Goal: Task Accomplishment & Management: Complete application form

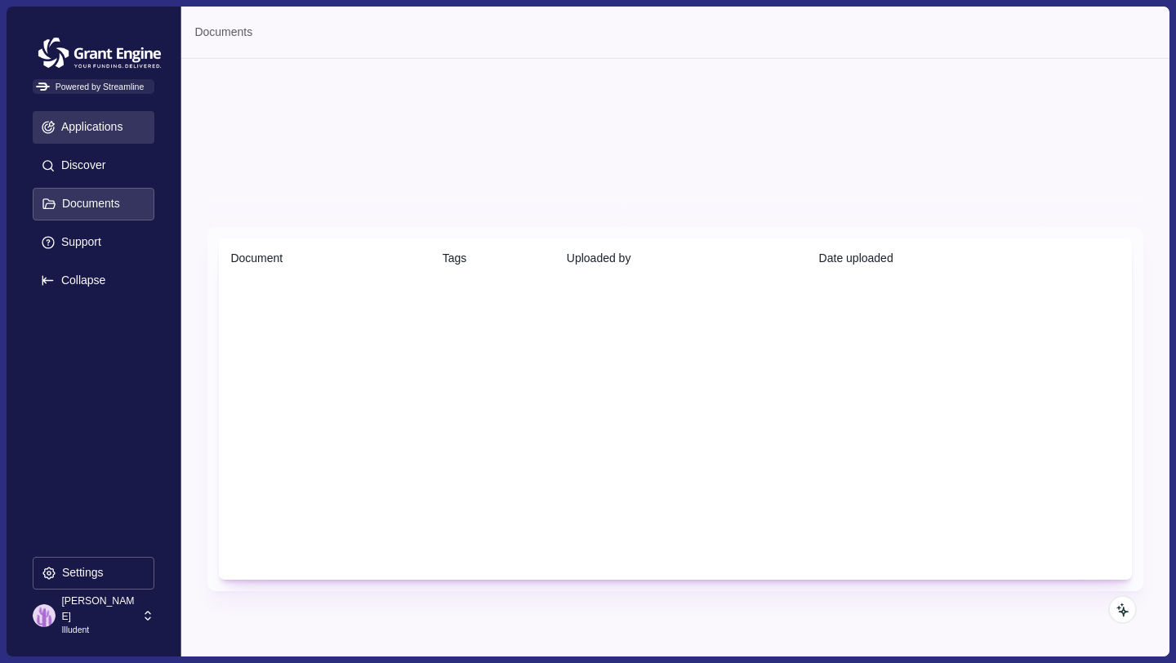
click at [100, 135] on button "Applications" at bounding box center [94, 127] width 122 height 33
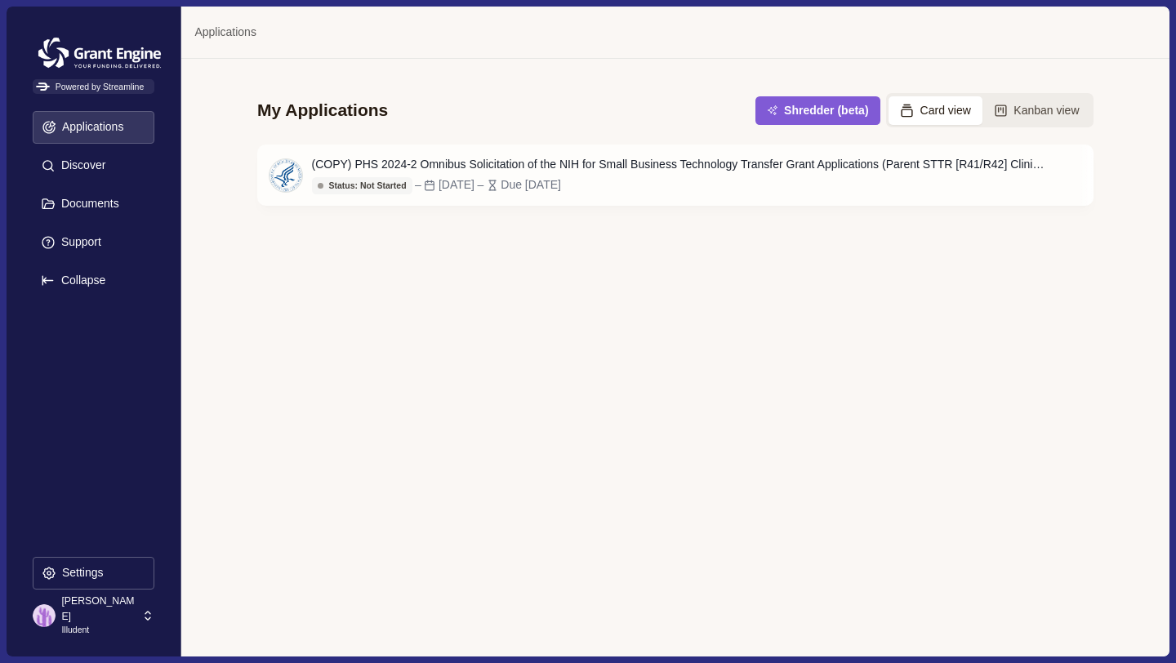
click at [111, 607] on p "[PERSON_NAME]" at bounding box center [98, 609] width 75 height 30
click at [673, 386] on div "My Applications Shredder (beta) Card view Kanban view (COPY) PHS 2024-2 Omnibus…" at bounding box center [674, 357] width 987 height 597
click at [430, 165] on div "(COPY) PHS 2024-2 Omnibus Solicitation of the NIH for Small Business Technology…" at bounding box center [679, 164] width 735 height 17
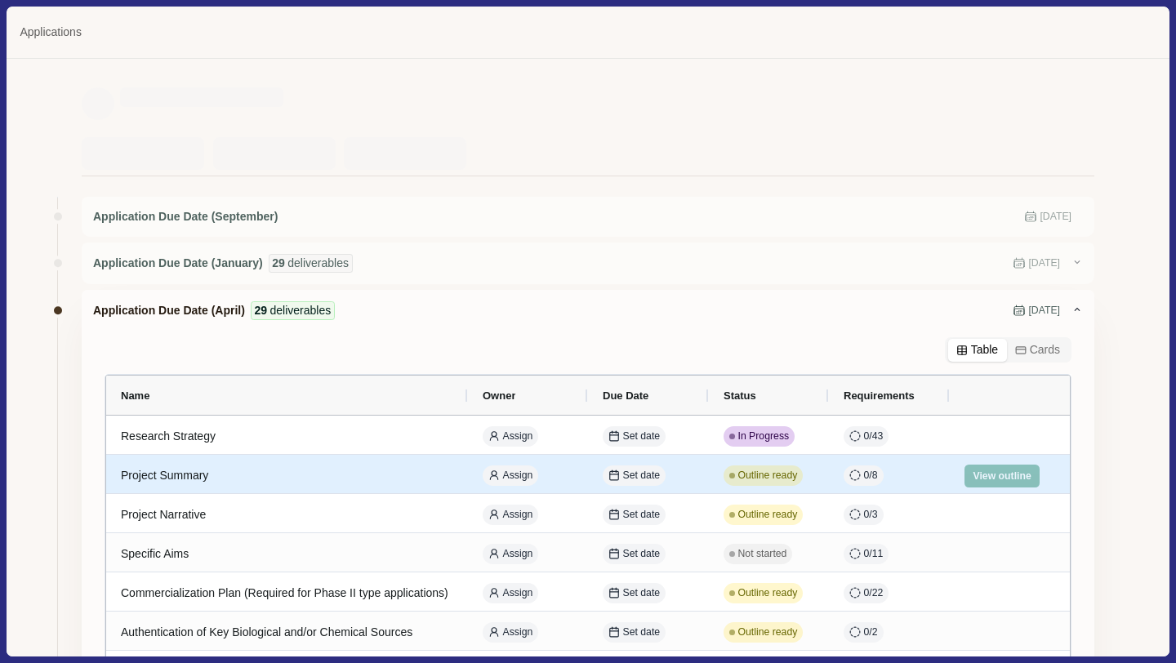
click at [202, 473] on div "Project Summary" at bounding box center [287, 476] width 332 height 32
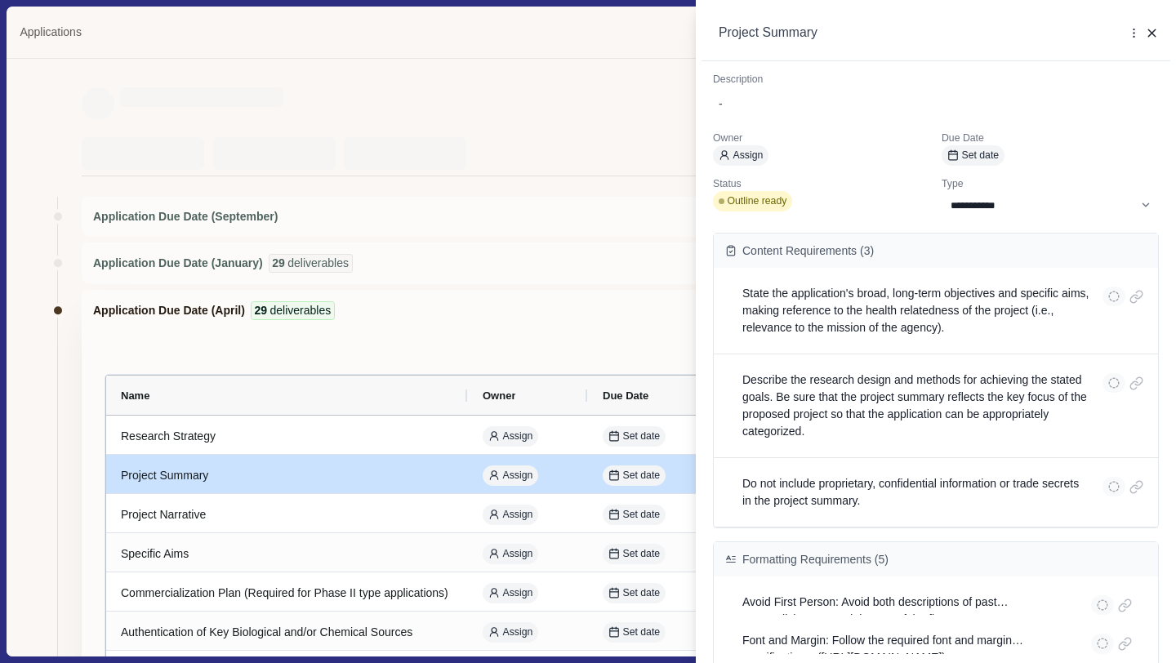
click at [1158, 37] on div "Project Summary More Options Duplicate Upload file Select existing file Delete" at bounding box center [935, 34] width 469 height 56
click at [1150, 37] on icon "button" at bounding box center [1152, 33] width 15 height 15
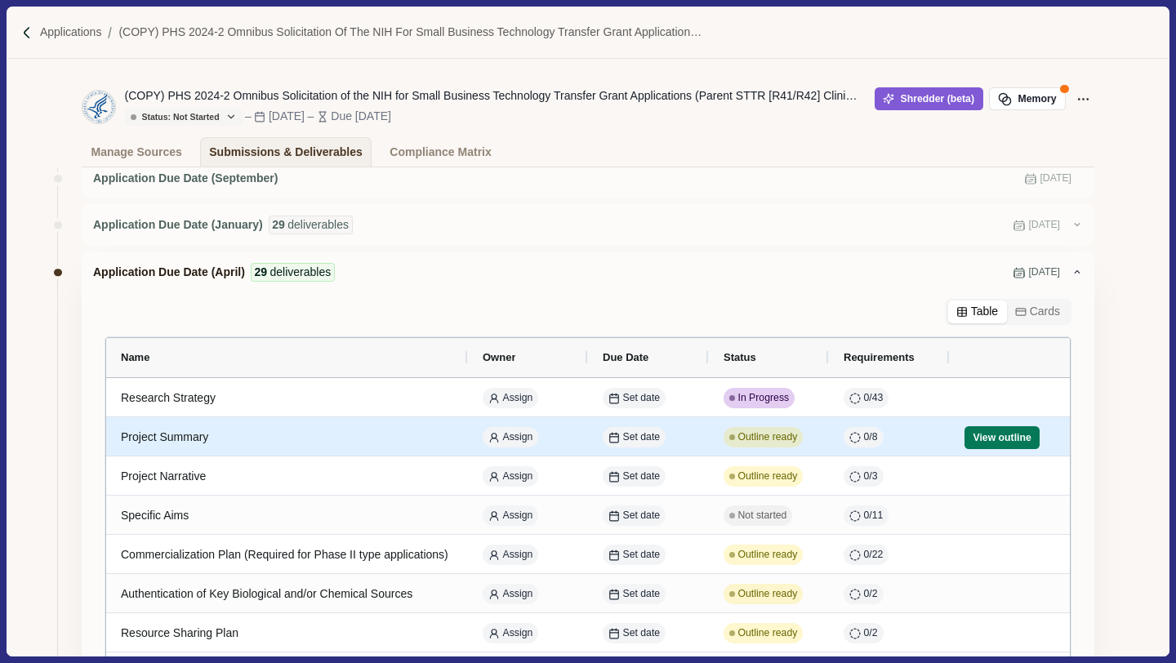
scroll to position [27, 0]
click at [992, 434] on button "View outline" at bounding box center [1001, 439] width 75 height 23
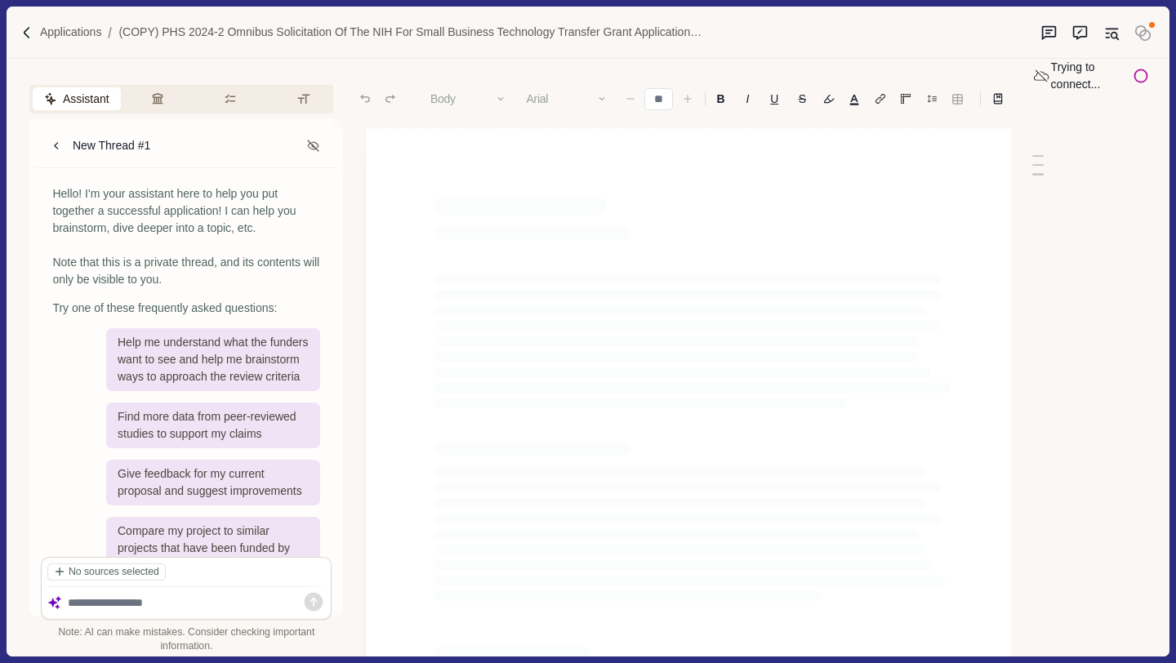
type input "**"
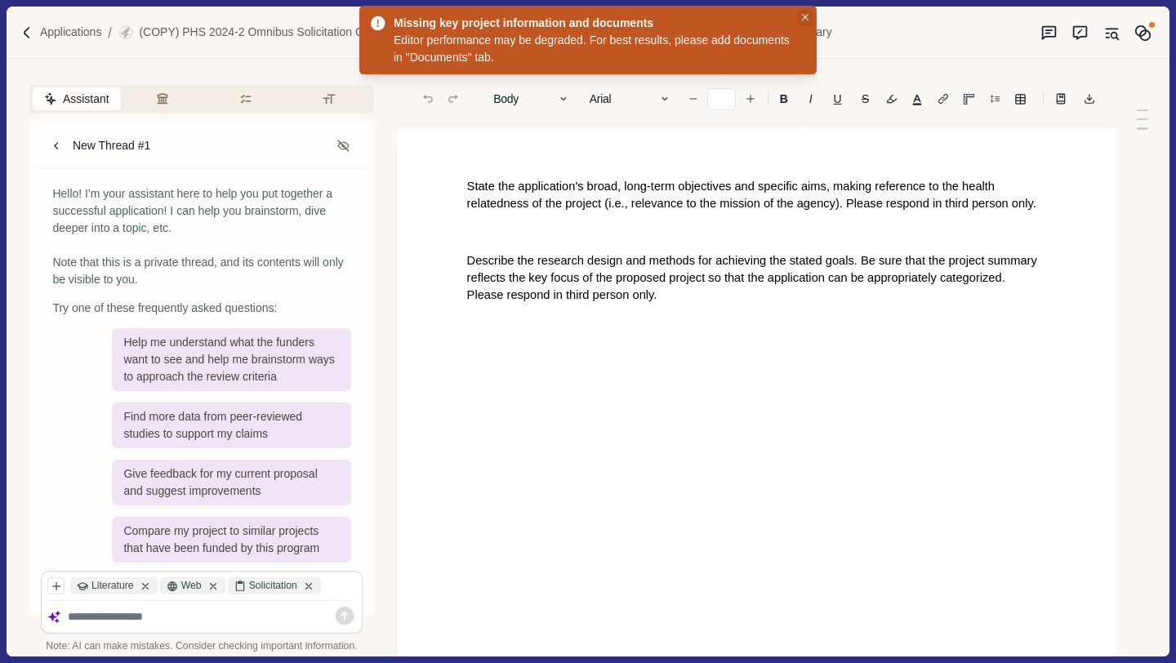
click at [806, 18] on icon "Close" at bounding box center [805, 17] width 7 height 7
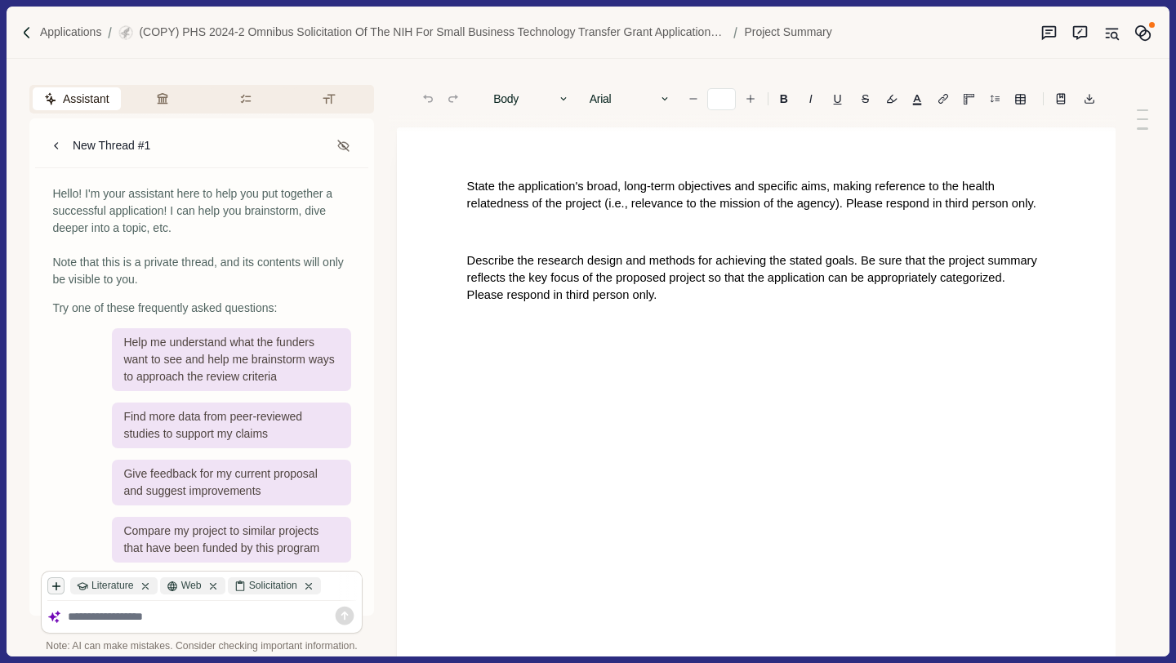
click at [55, 580] on icon "button" at bounding box center [56, 585] width 11 height 11
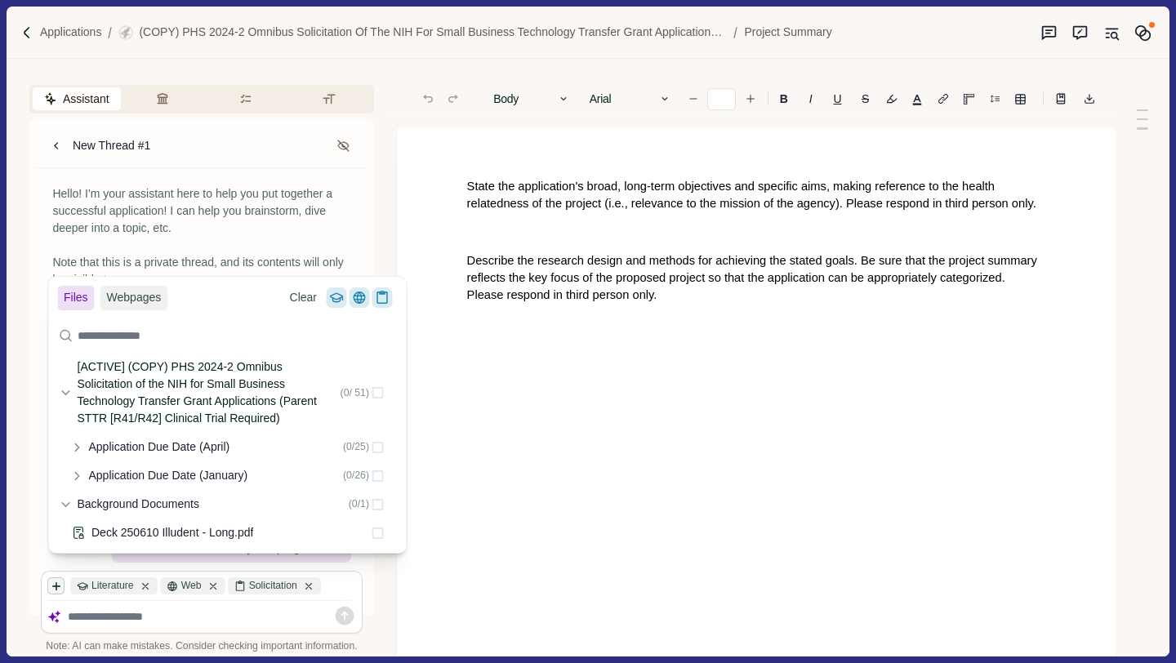
click at [56, 583] on icon "button" at bounding box center [56, 586] width 7 height 7
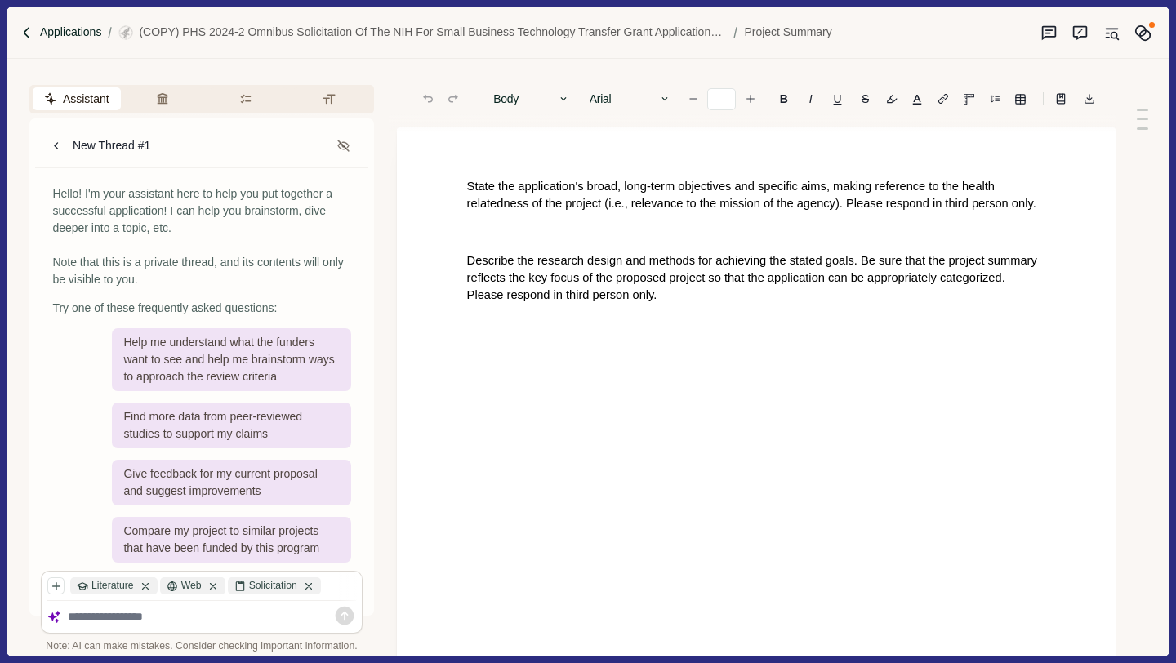
click at [51, 39] on p "Applications" at bounding box center [71, 32] width 62 height 17
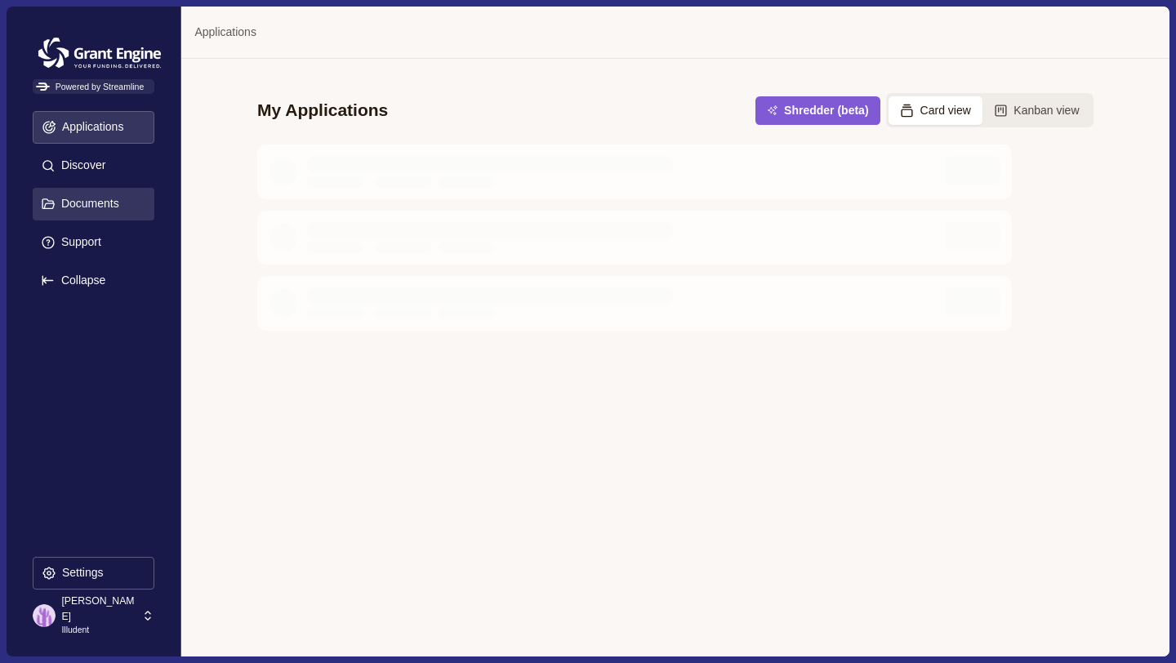
click at [76, 198] on p "Documents" at bounding box center [88, 204] width 64 height 14
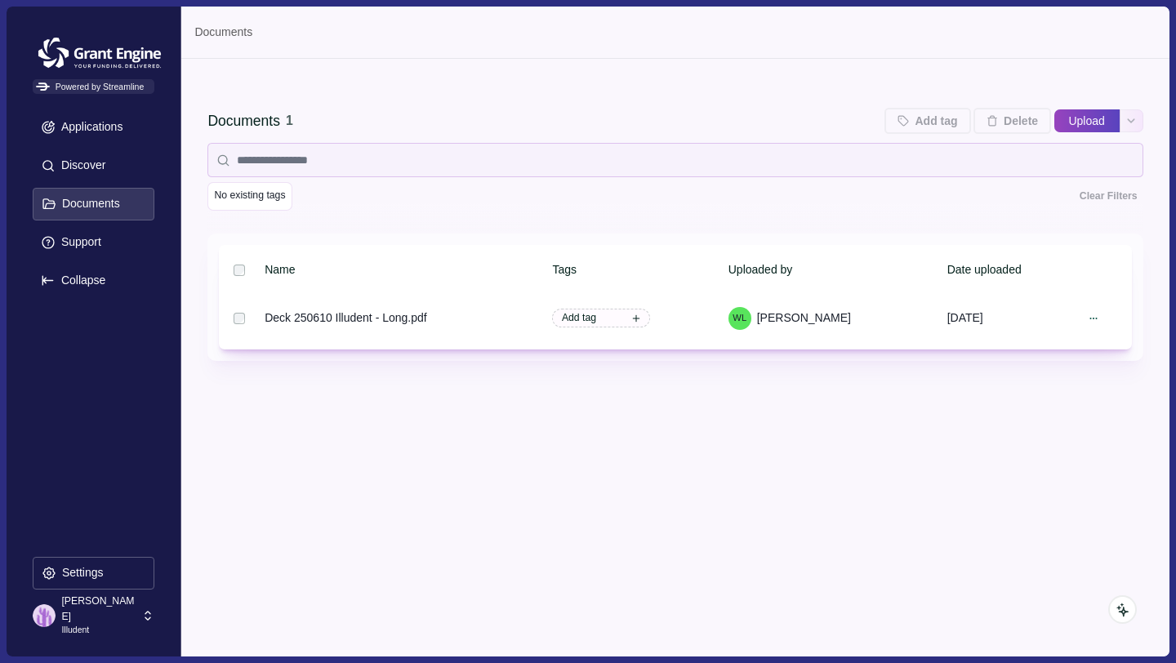
click at [1075, 129] on button "Upload" at bounding box center [1086, 121] width 65 height 26
click at [1053, 121] on input "Upload" at bounding box center [1053, 121] width 1 height 1
type input "**********"
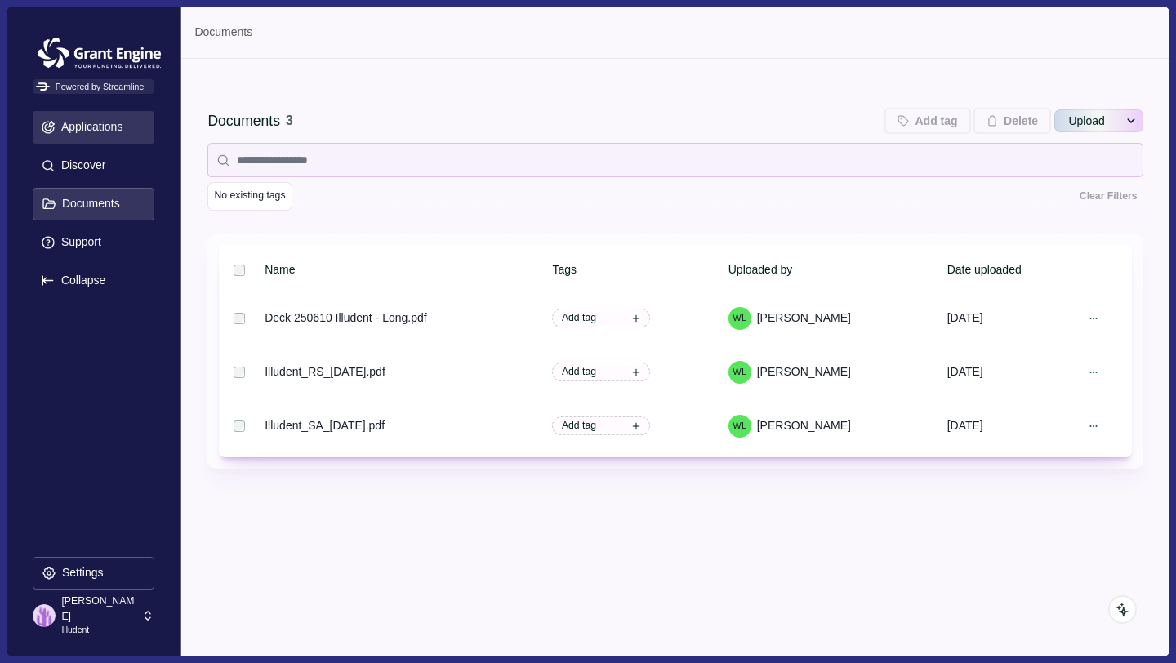
click at [117, 120] on p "Applications" at bounding box center [90, 127] width 68 height 14
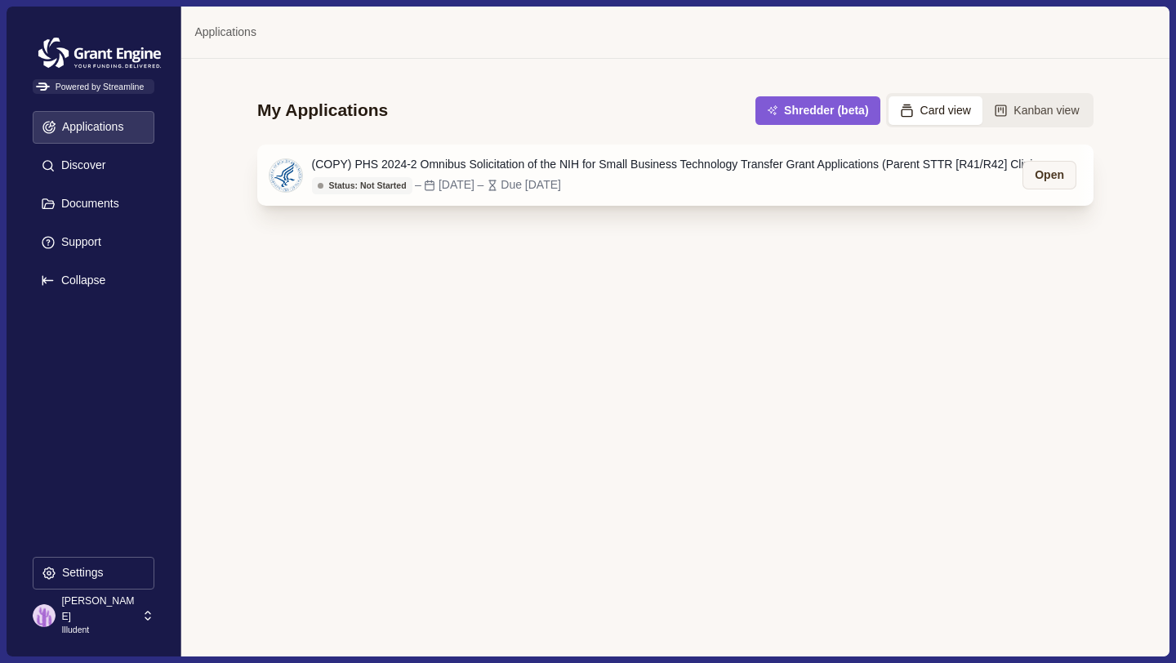
click at [509, 167] on div "(COPY) PHS 2024-2 Omnibus Solicitation of the NIH for Small Business Technology…" at bounding box center [679, 164] width 735 height 17
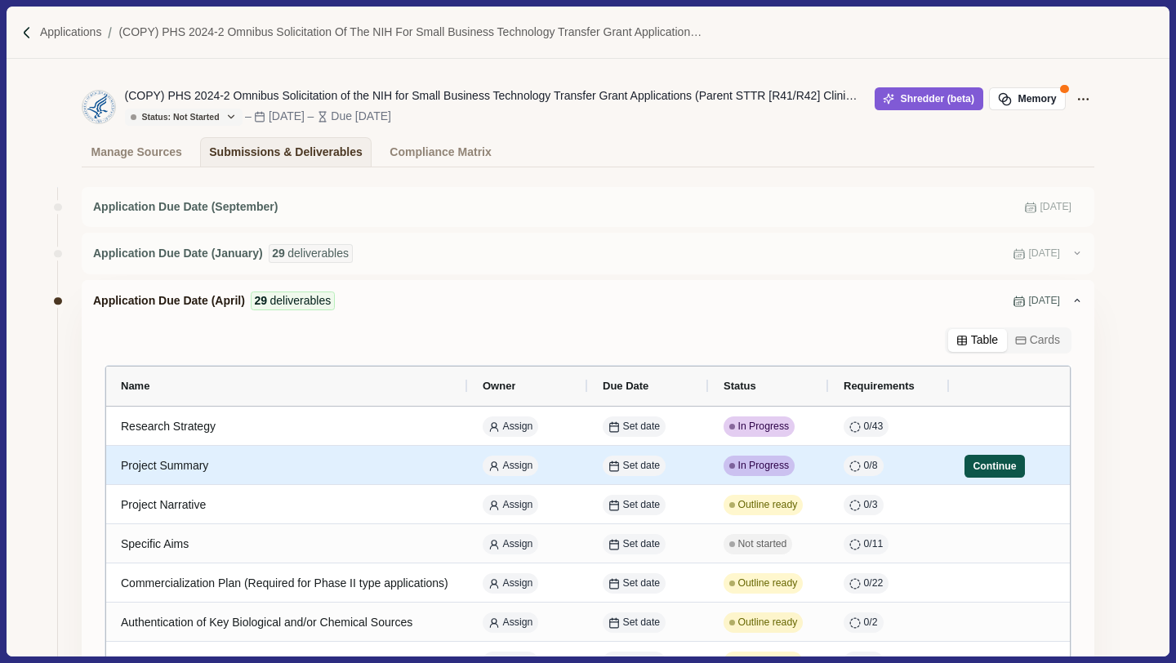
click at [981, 458] on button "Continue" at bounding box center [994, 466] width 60 height 23
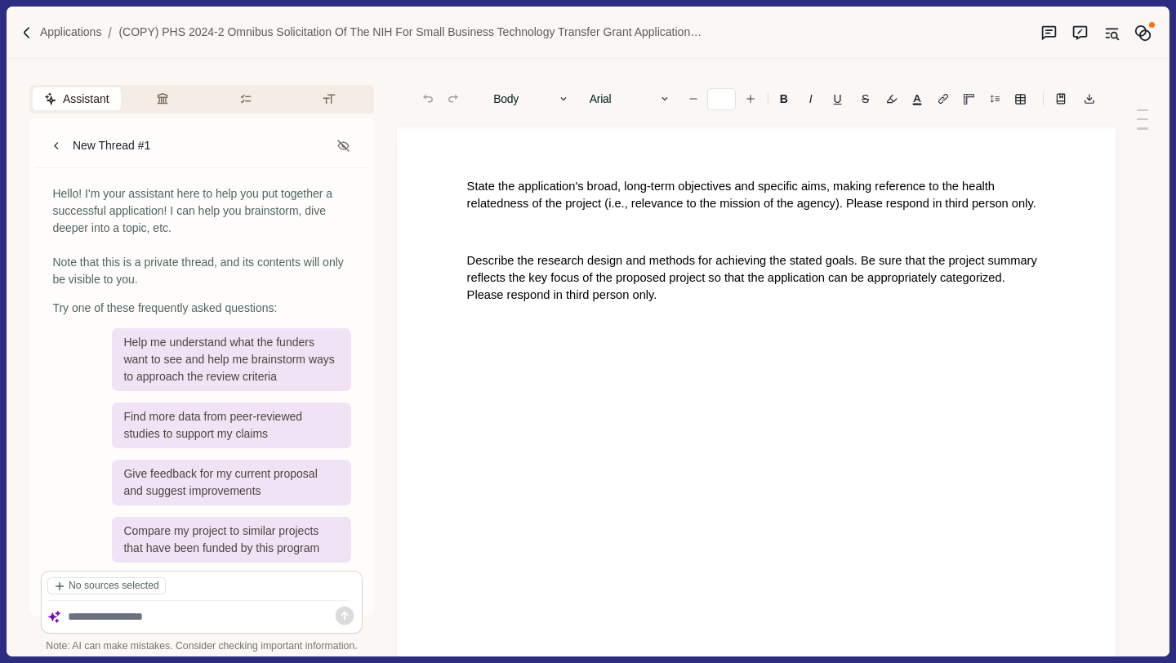
type input "**"
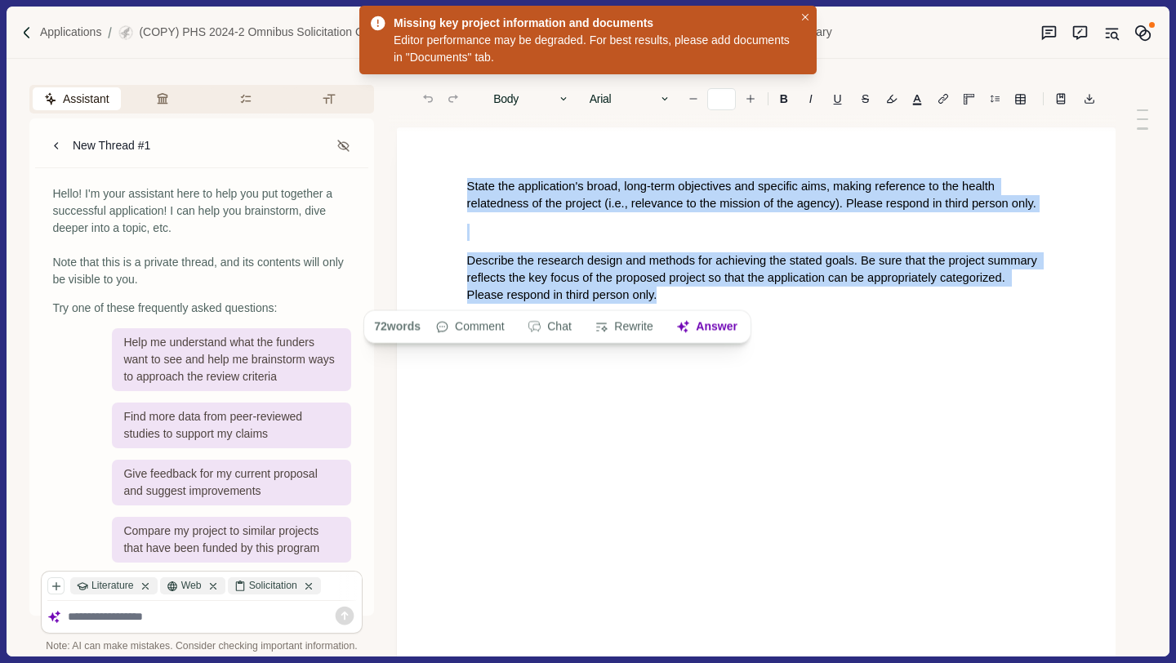
drag, startPoint x: 705, startPoint y: 296, endPoint x: 452, endPoint y: 189, distance: 274.8
click at [452, 189] on div "State the application's broad, long-term objectives and specific aims, making r…" at bounding box center [756, 458] width 718 height 663
click at [715, 328] on button "Answer" at bounding box center [706, 326] width 78 height 23
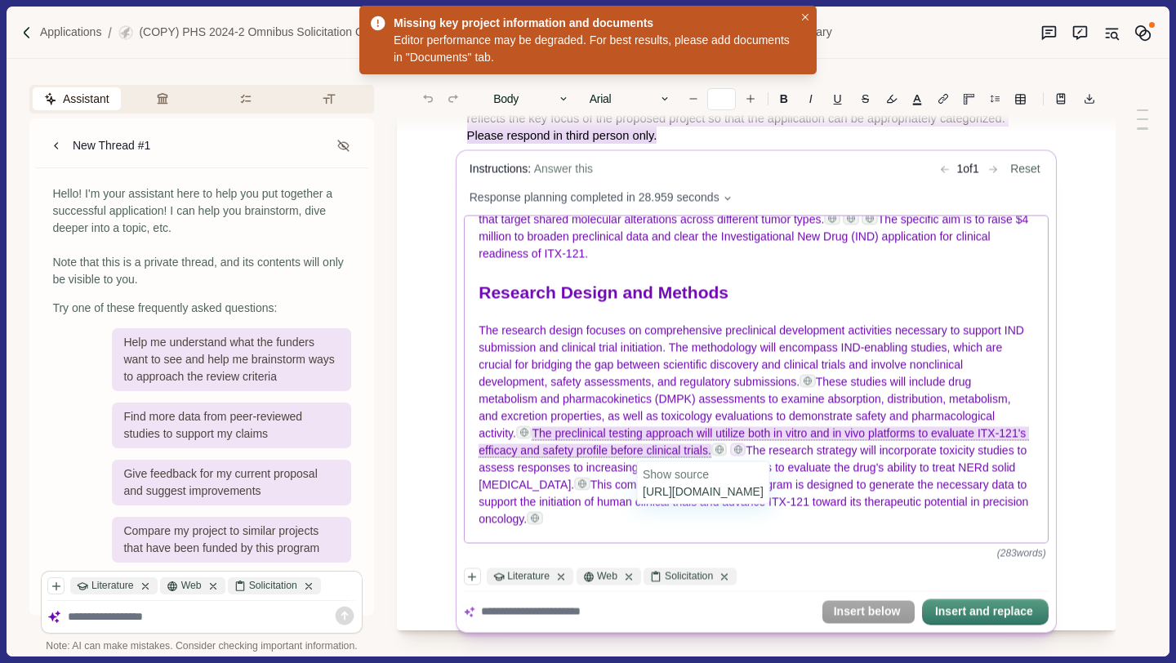
scroll to position [161, 0]
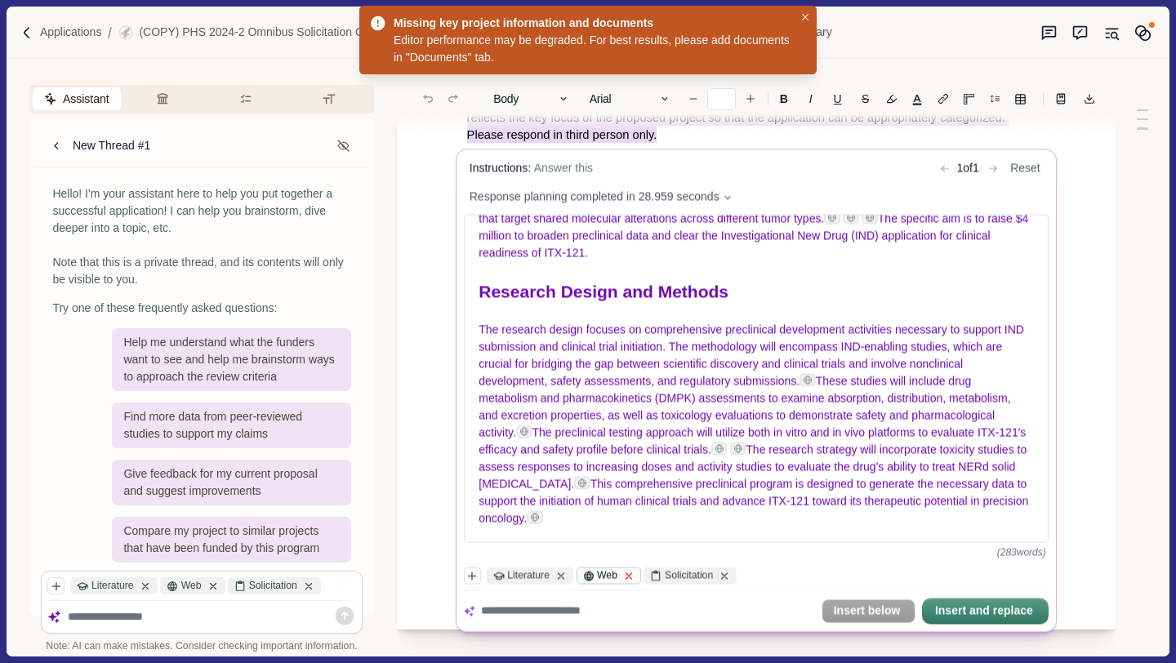
click at [634, 576] on icon at bounding box center [628, 575] width 11 height 11
click at [620, 577] on div "Solicitation" at bounding box center [622, 575] width 93 height 17
click at [567, 571] on icon at bounding box center [560, 575] width 11 height 11
click at [567, 575] on icon at bounding box center [566, 575] width 11 height 11
click at [471, 578] on icon "button" at bounding box center [474, 575] width 11 height 11
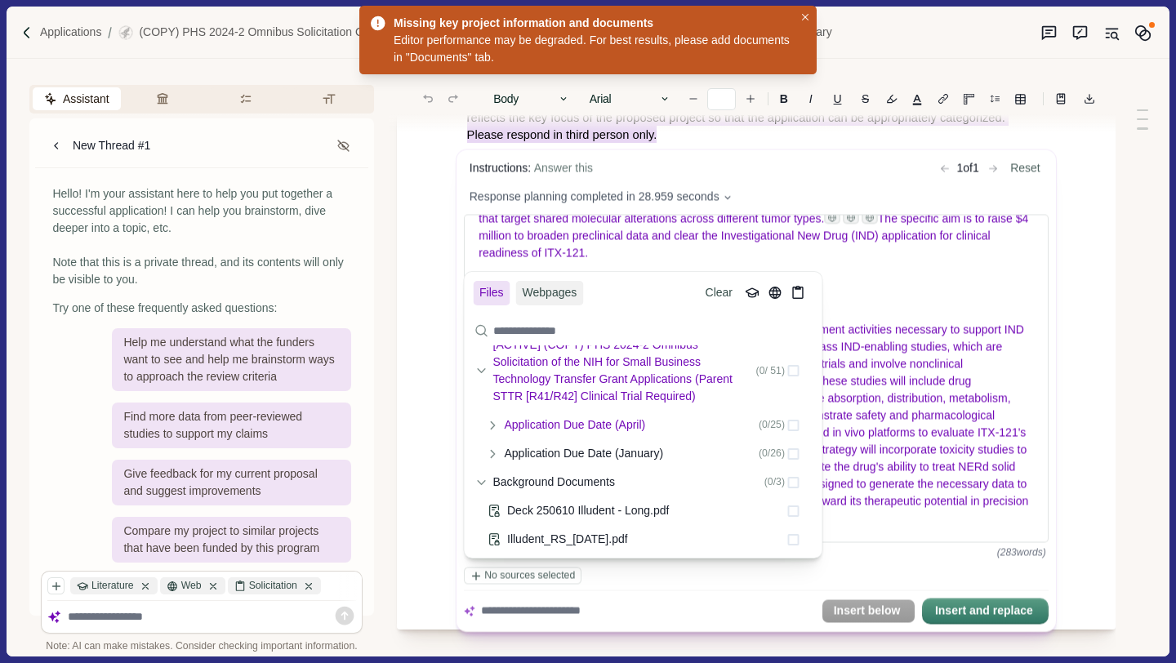
scroll to position [64, 0]
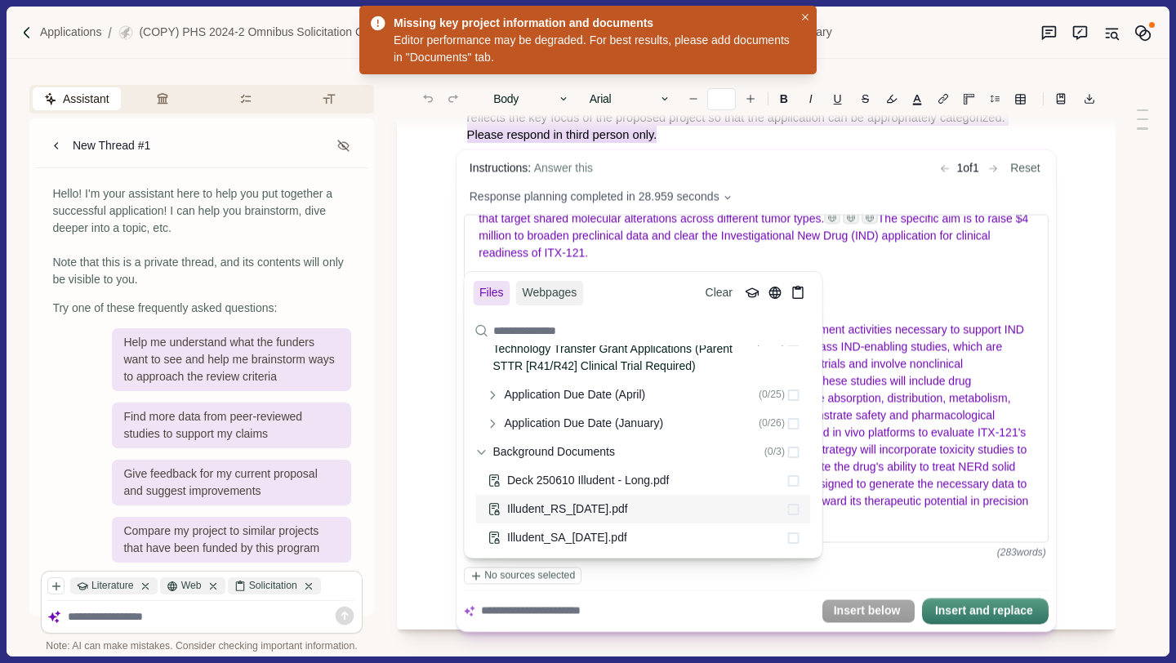
click at [795, 505] on span at bounding box center [793, 509] width 11 height 11
click at [796, 538] on span at bounding box center [793, 537] width 11 height 11
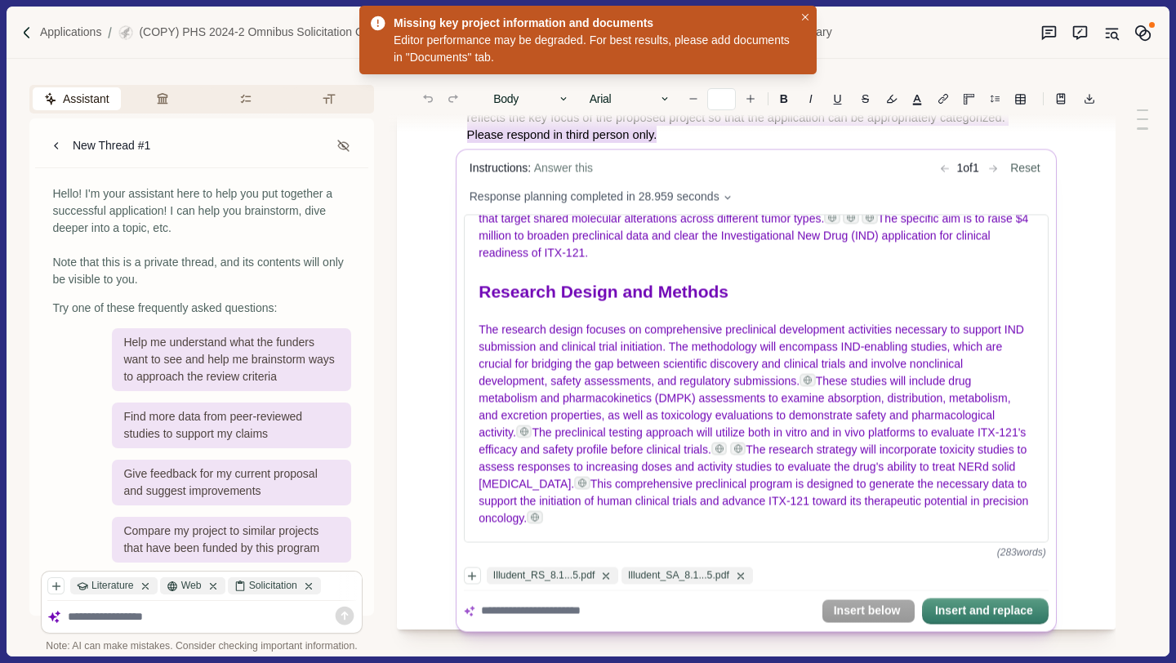
click at [850, 582] on div "Illudent_RS_8.1...5.pdf Illudent_SA_8.1...5.pdf" at bounding box center [755, 579] width 585 height 24
click at [837, 584] on div "Illudent_RS_8.1...5.pdf Illudent_SA_8.1...5.pdf" at bounding box center [755, 579] width 585 height 24
click at [708, 598] on div "Illudent_RS_8.1...5.pdf Illudent_SA_8.1...5.pdf Insert below Insert and replace" at bounding box center [755, 593] width 585 height 61
click at [709, 604] on textarea at bounding box center [647, 611] width 334 height 17
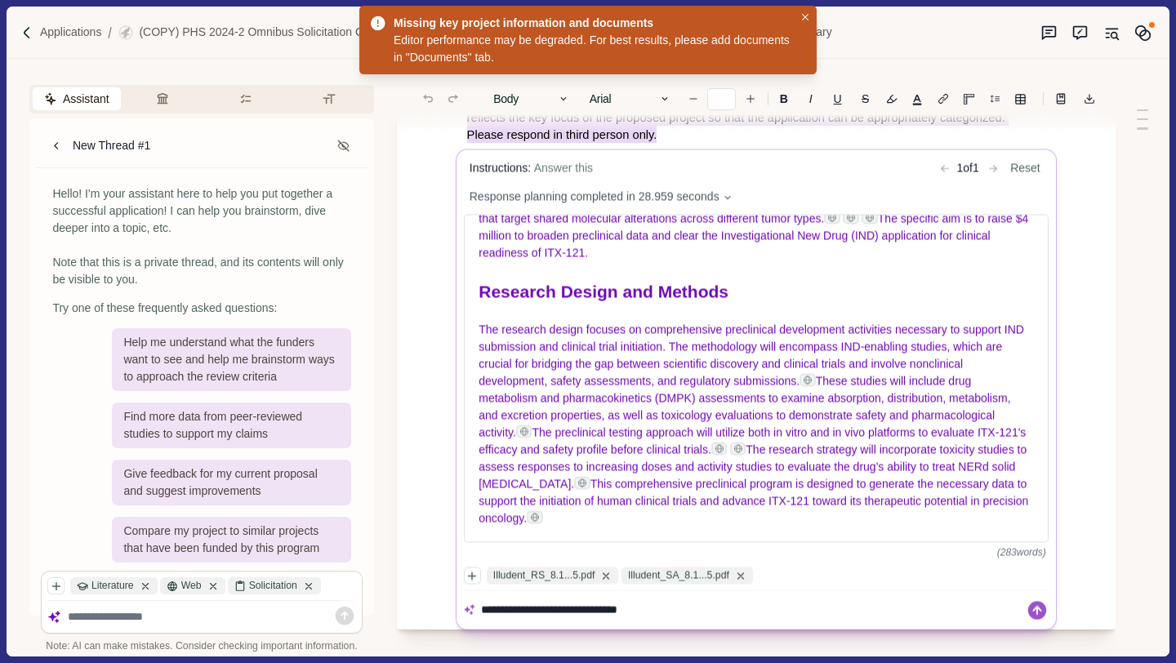
type textarea "**********"
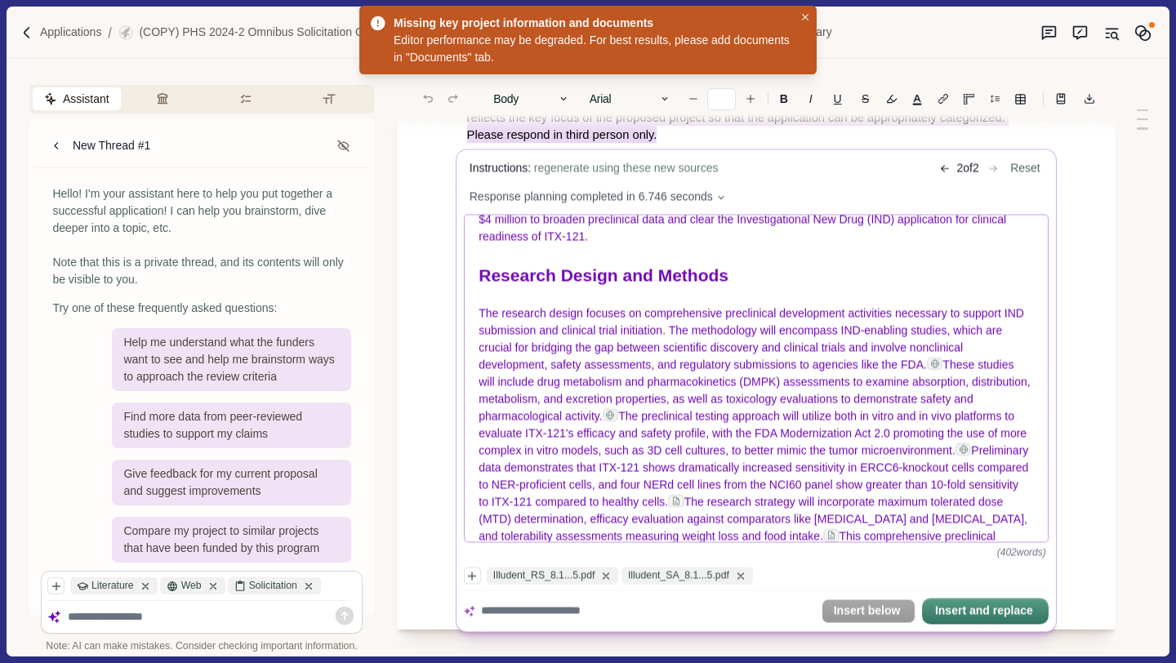
scroll to position [252, 0]
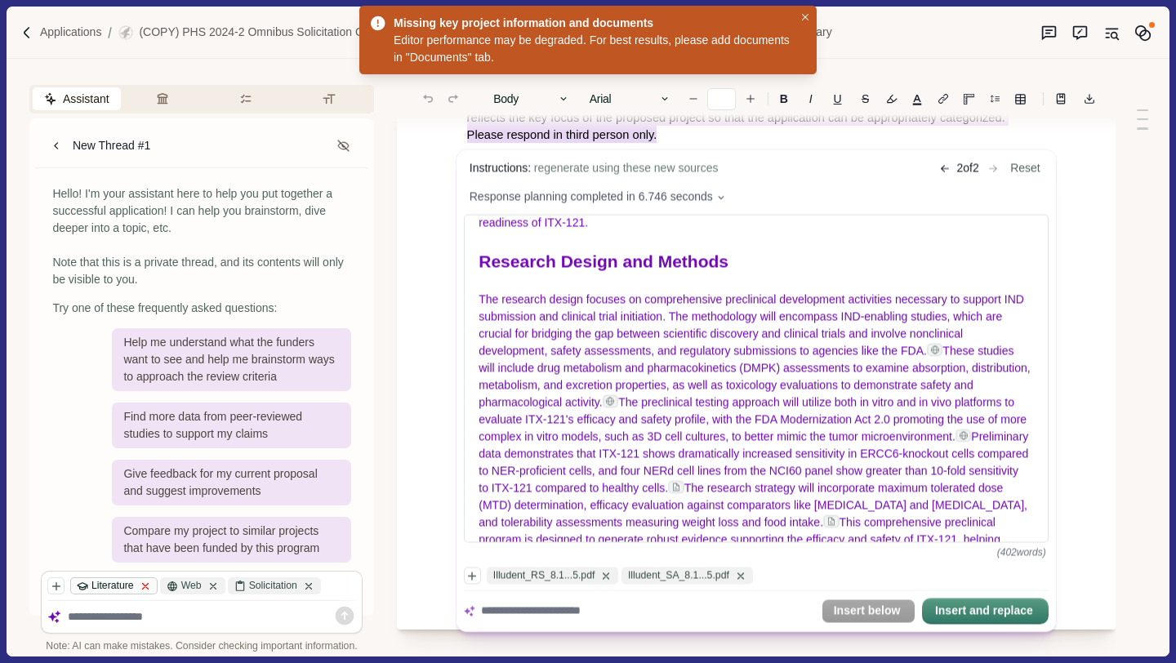
click at [148, 568] on body "Applications (COPY) PHS 2024-2 Omnibus Solicitation of the NIH for Small Busine…" at bounding box center [588, 331] width 1176 height 663
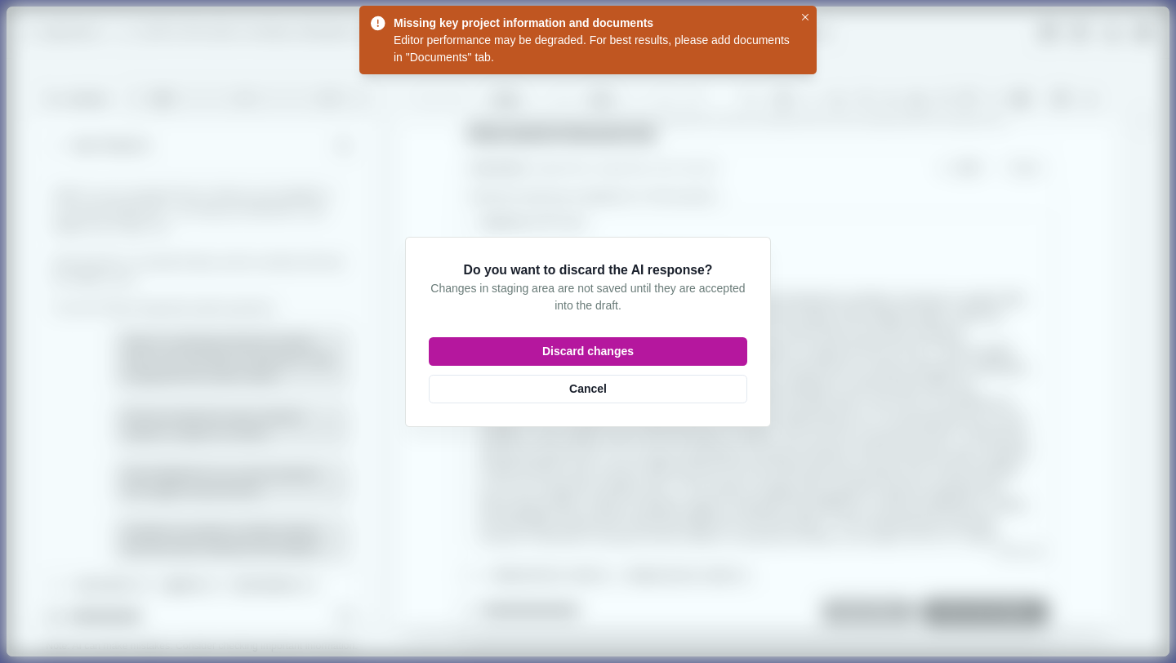
click at [478, 331] on div "Do you want to discard the AI response? Changes in staging area are not saved u…" at bounding box center [588, 331] width 318 height 143
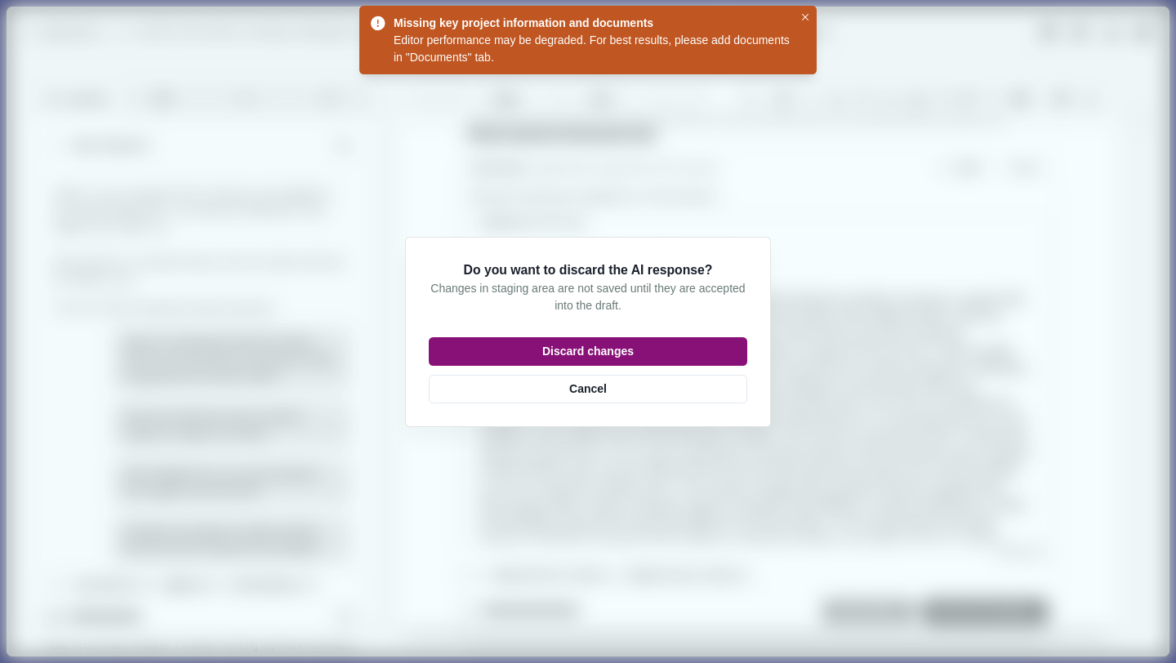
click at [479, 338] on button "Discard changes" at bounding box center [588, 351] width 318 height 29
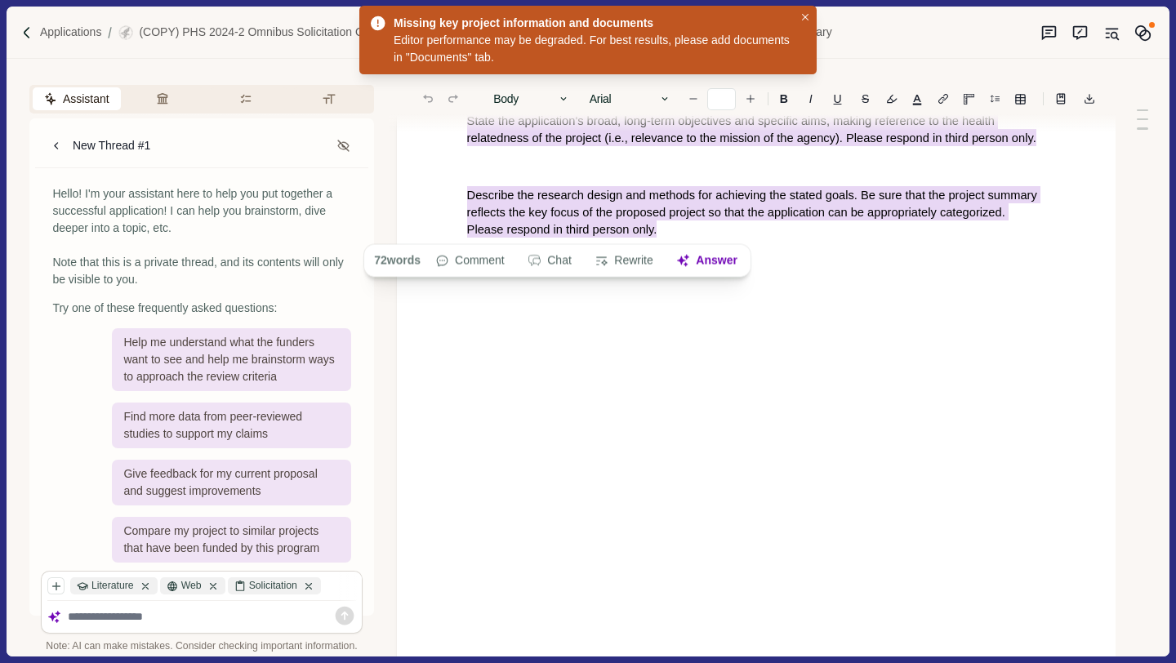
scroll to position [0, 0]
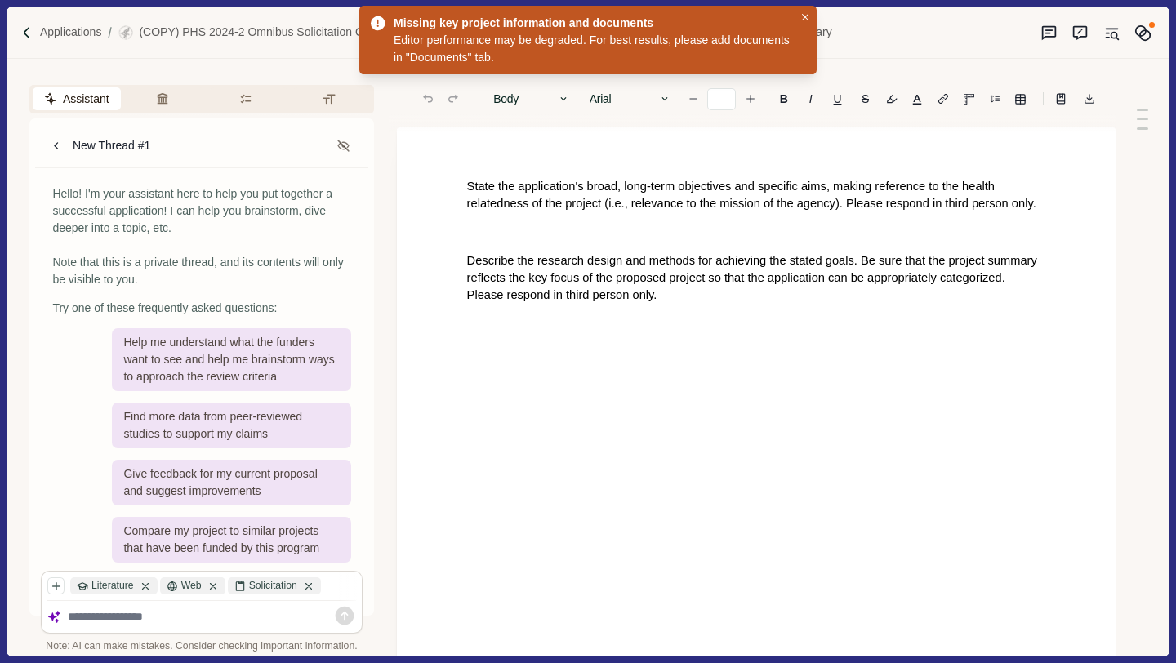
click at [664, 296] on p "Describe the research design and methods for achieving the stated goals. Be sur…" at bounding box center [756, 277] width 578 height 51
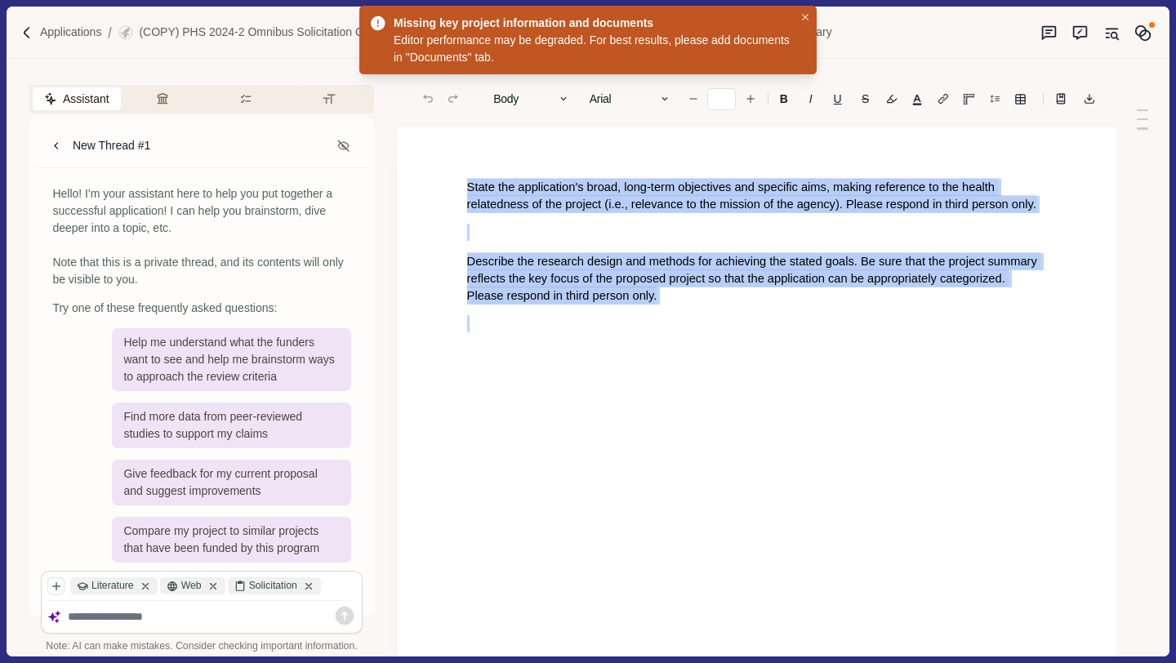
drag, startPoint x: 664, startPoint y: 296, endPoint x: 447, endPoint y: 180, distance: 245.5
click at [447, 180] on div "State the application's broad, long-term objectives and specific aims, making r…" at bounding box center [756, 458] width 718 height 663
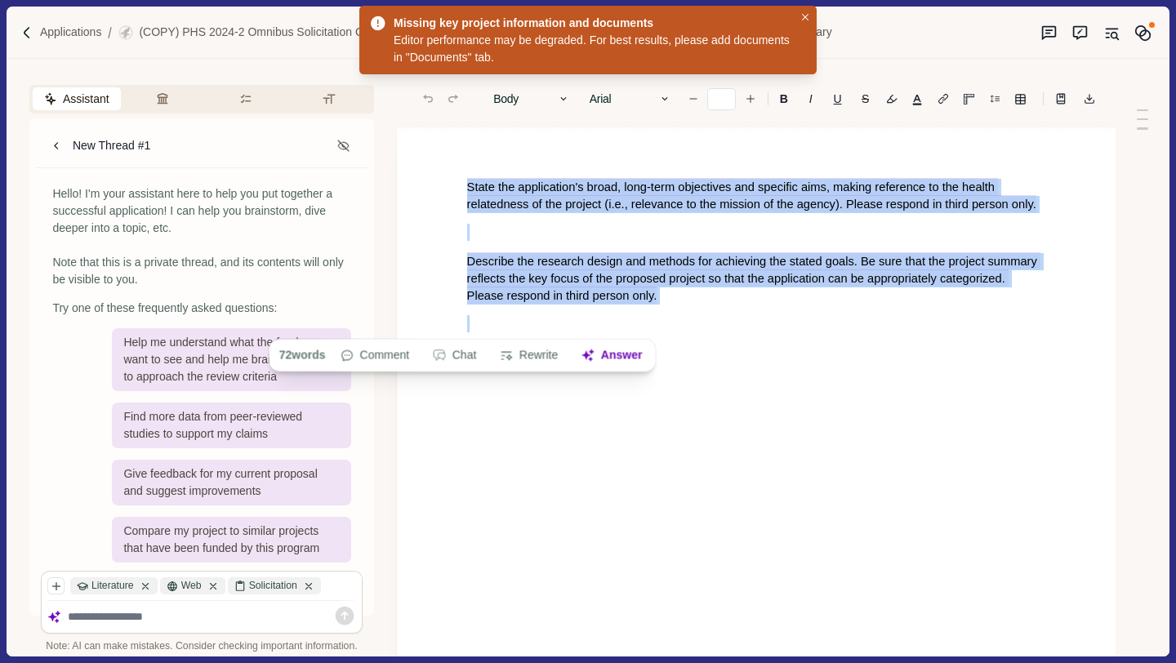
copy div "State the application's broad, long-term objectives and specific aims, making r…"
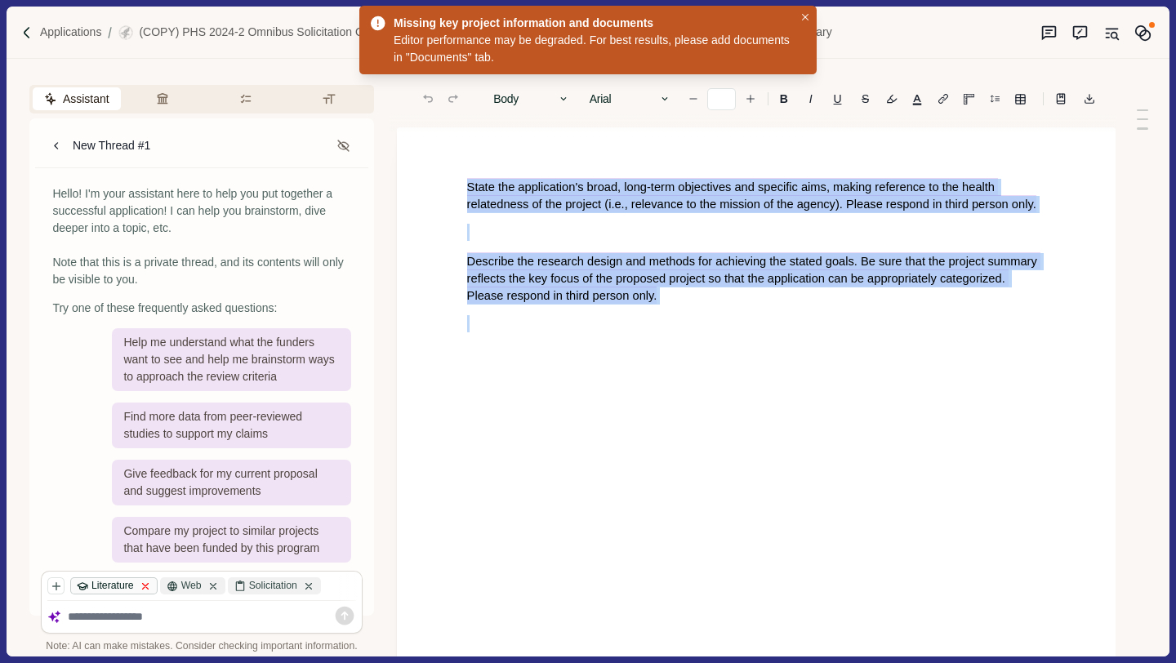
click at [148, 580] on icon at bounding box center [145, 585] width 11 height 11
click at [129, 580] on icon at bounding box center [123, 585] width 11 height 11
click at [153, 580] on icon at bounding box center [150, 585] width 11 height 11
click at [59, 580] on icon "button" at bounding box center [59, 585] width 11 height 11
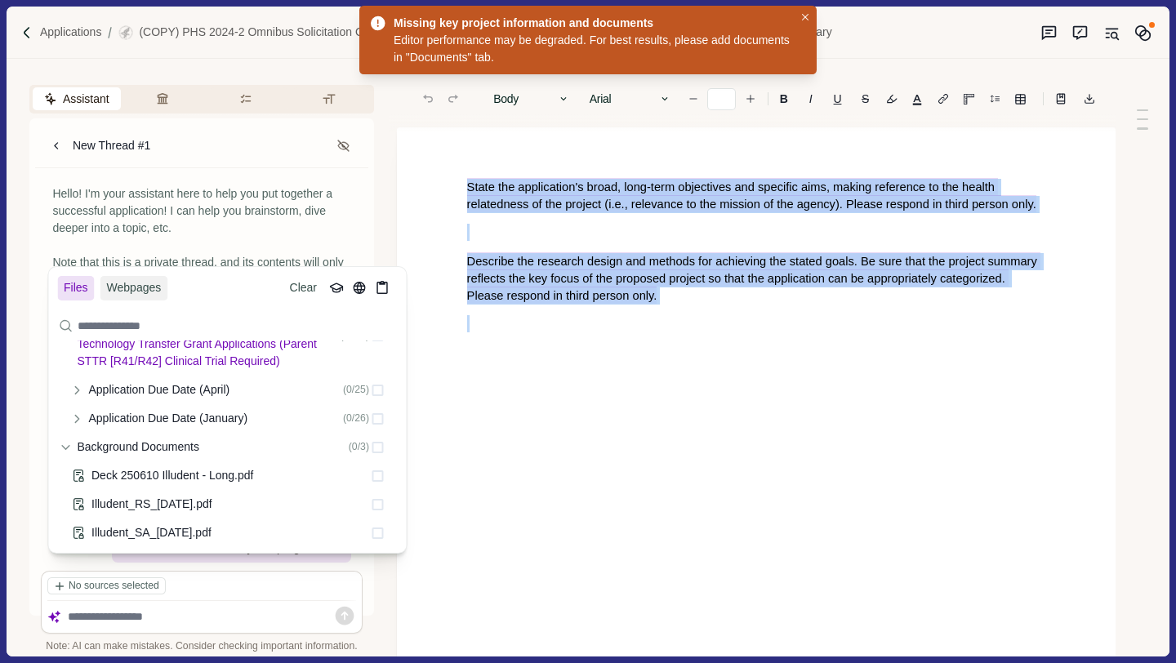
scroll to position [64, 0]
click at [381, 500] on span at bounding box center [377, 504] width 11 height 11
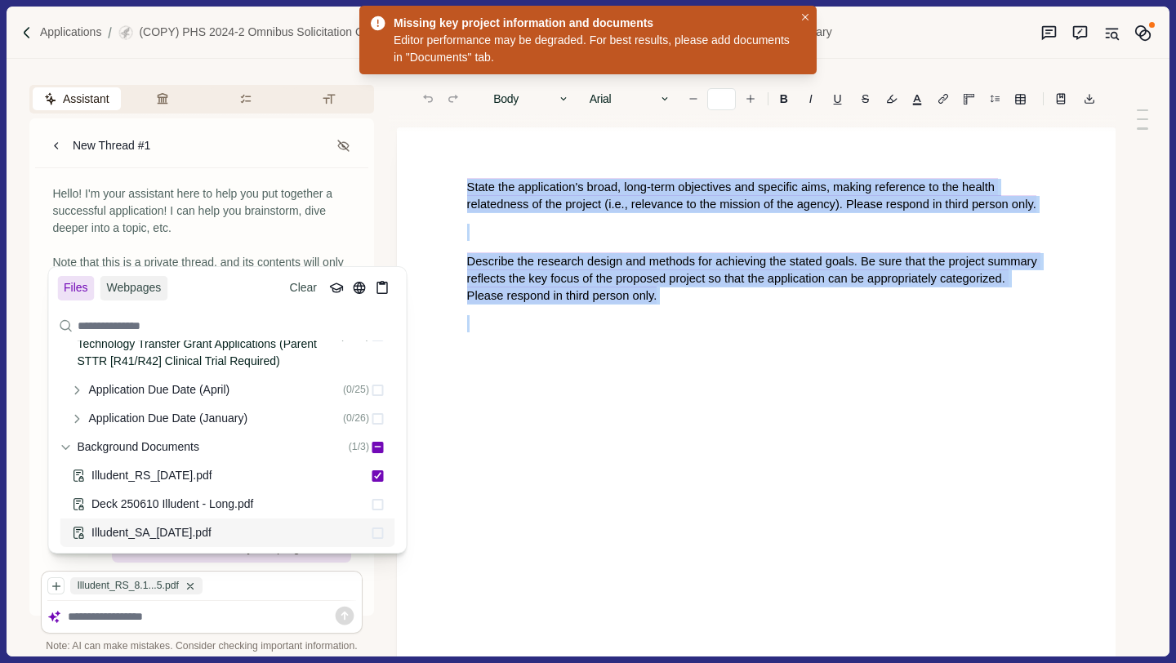
click at [374, 531] on span at bounding box center [377, 532] width 11 height 11
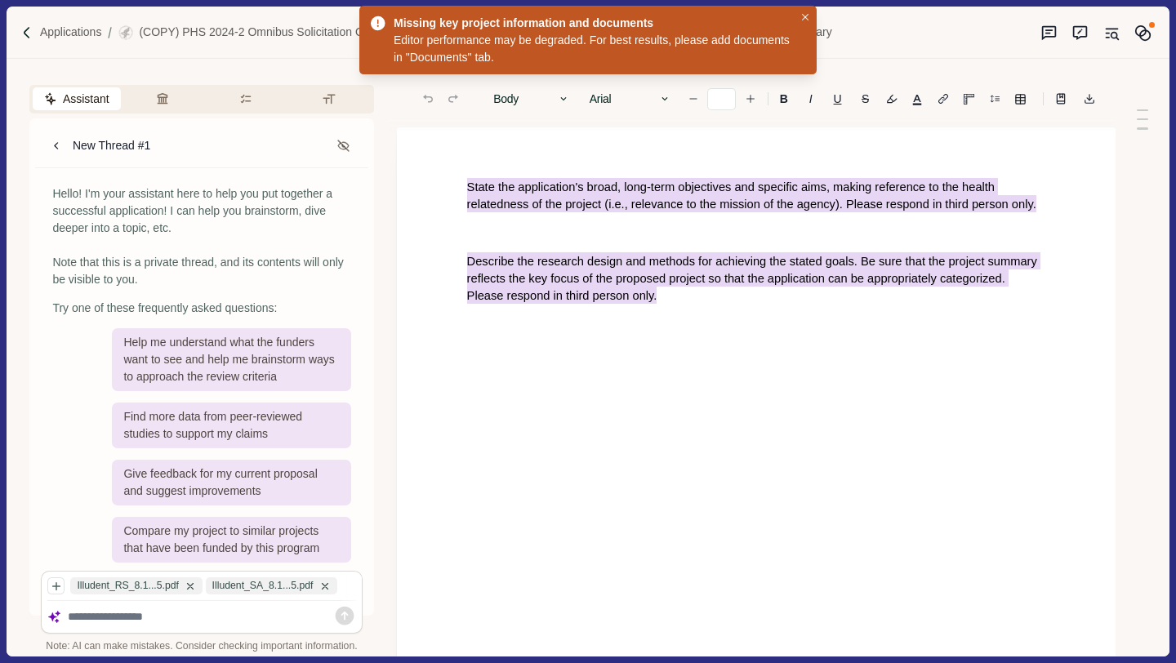
click at [179, 610] on textarea at bounding box center [212, 617] width 288 height 14
paste textarea "**********"
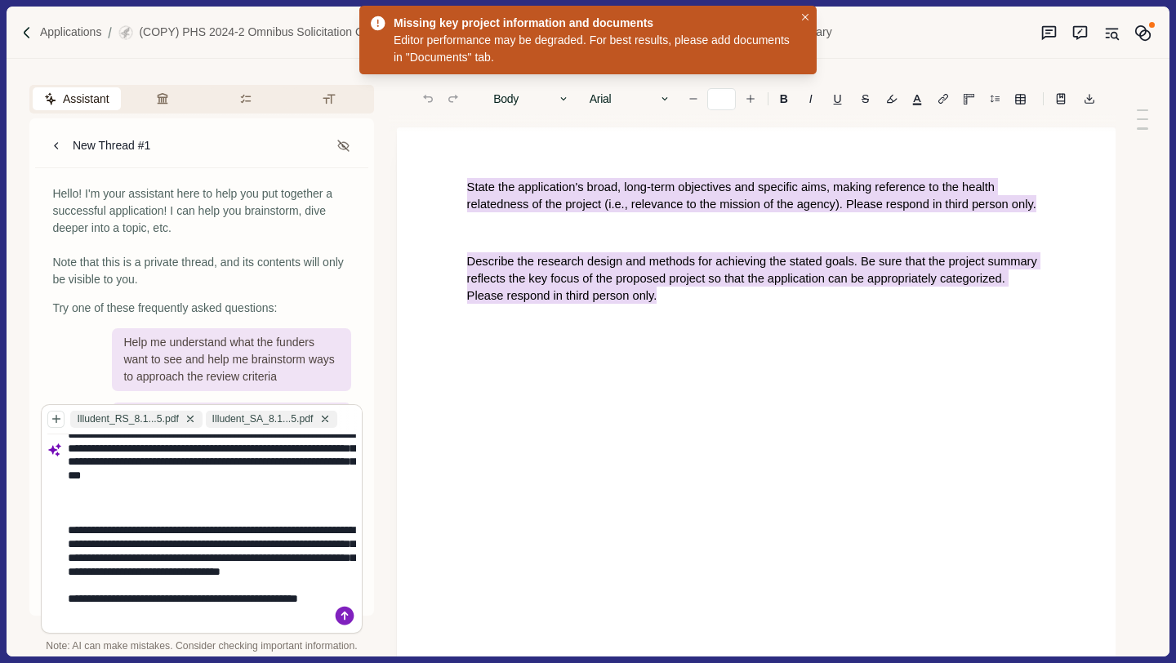
scroll to position [29, 0]
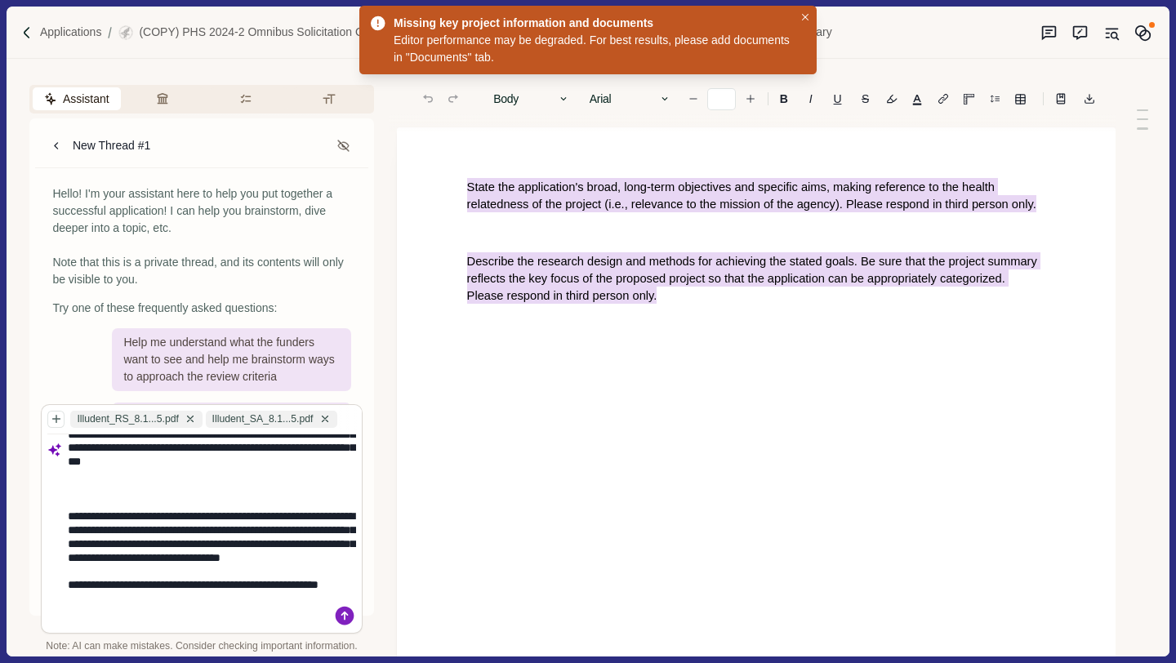
type textarea "**********"
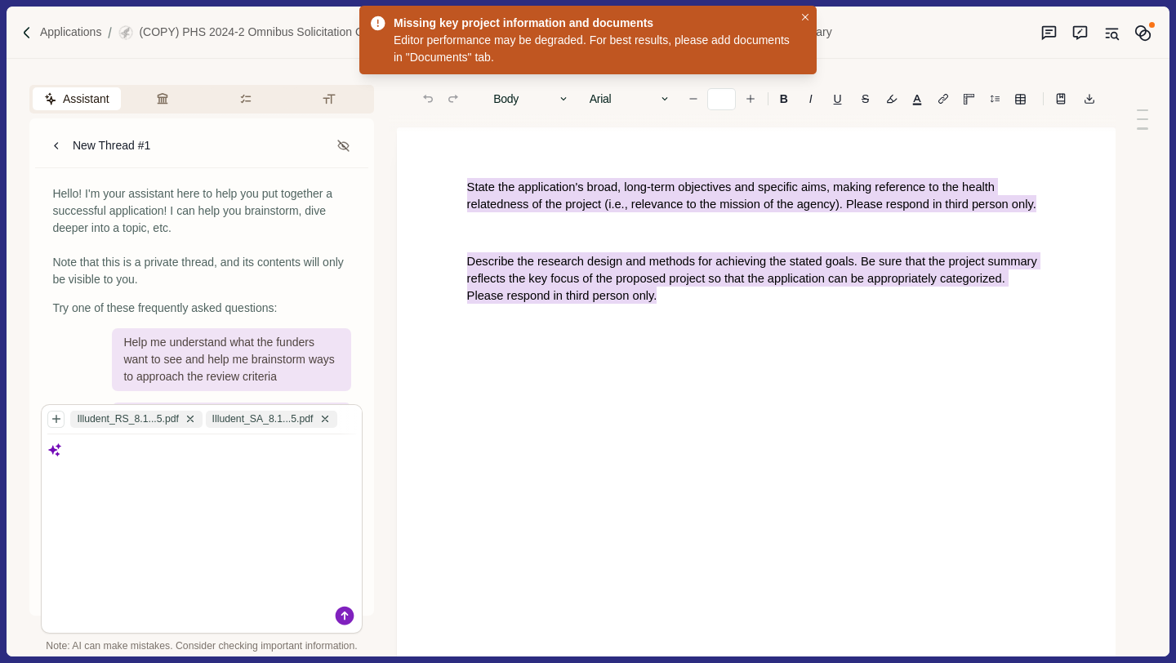
scroll to position [0, 0]
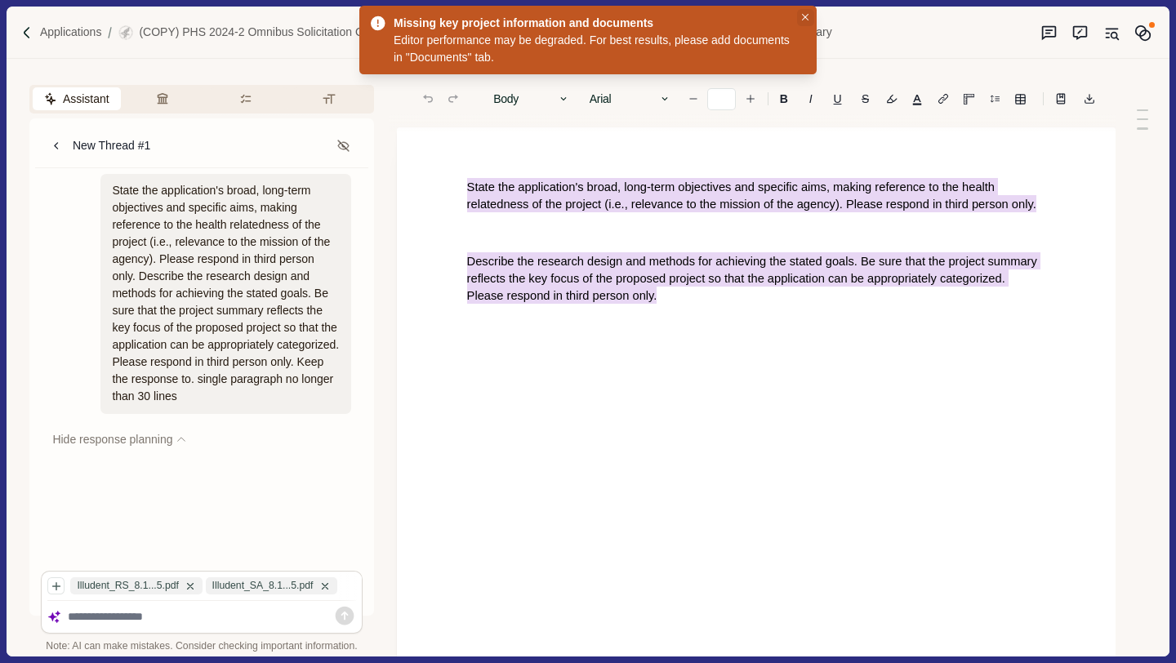
click at [803, 15] on icon "Close" at bounding box center [805, 17] width 7 height 7
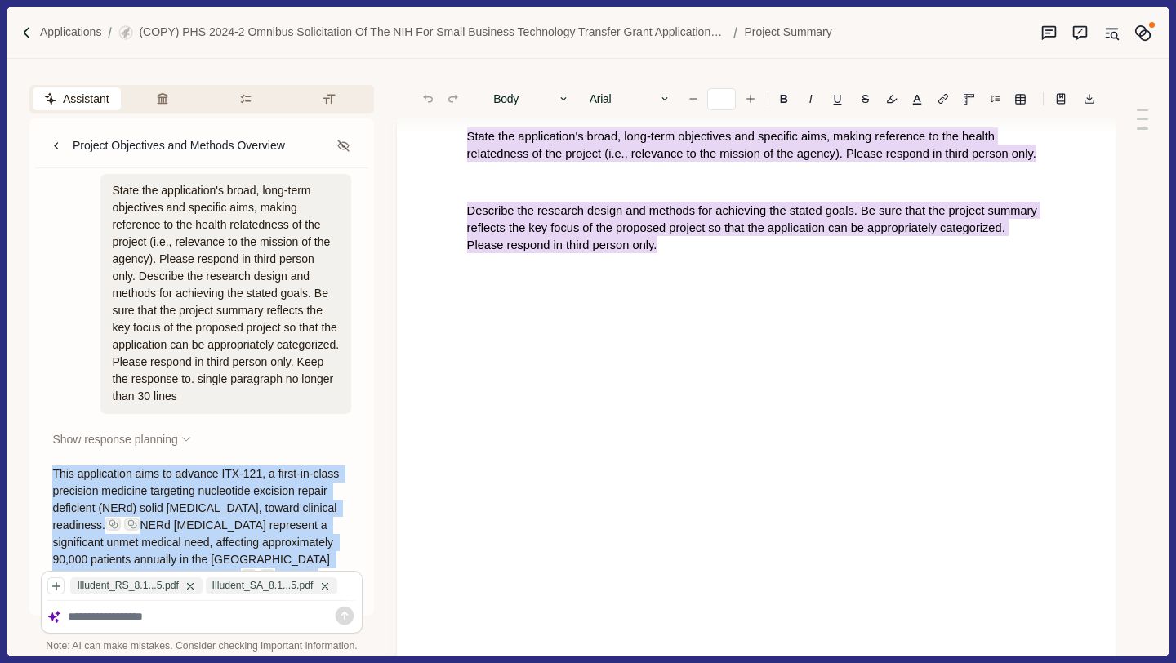
drag, startPoint x: 340, startPoint y: 502, endPoint x: 41, endPoint y: 474, distance: 300.1
copy p "This application aims to advance ITX-121, a first-in-class precision medicine t…"
